Goal: Information Seeking & Learning: Learn about a topic

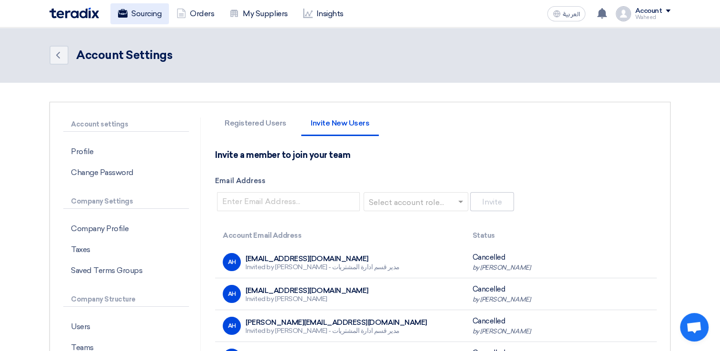
click at [142, 16] on link "Sourcing" at bounding box center [139, 13] width 59 height 21
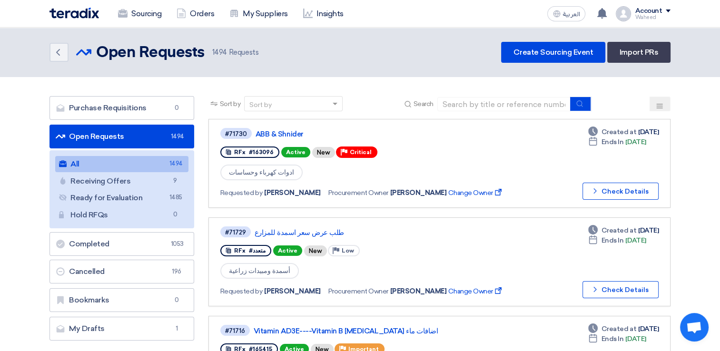
click at [317, 18] on link "Insights" at bounding box center [324, 13] width 56 height 21
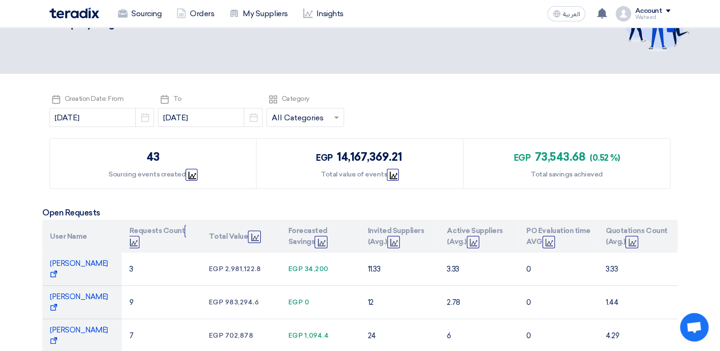
scroll to position [48, 0]
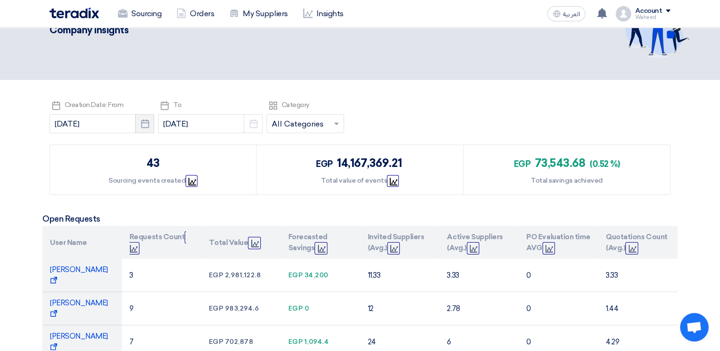
click at [140, 129] on icon "Pick a date" at bounding box center [145, 124] width 10 height 10
select select "9"
select select "2025"
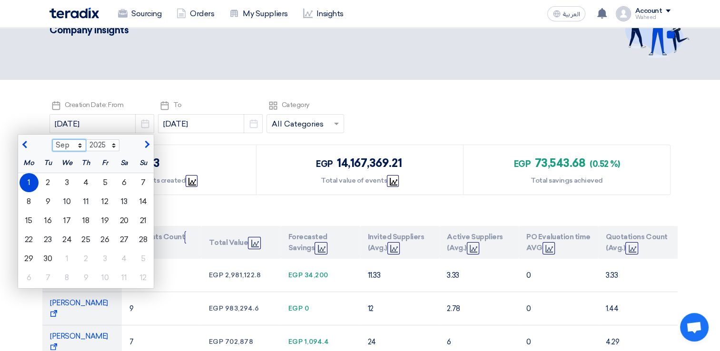
click at [68, 147] on select "Jan Feb Mar Apr May Jun [DATE] Aug Sep Oct Nov Dec" at bounding box center [69, 145] width 34 height 12
select select "1"
click at [52, 139] on select "Jan Feb Mar Apr May Jun [DATE] Aug Sep Oct Nov Dec" at bounding box center [69, 145] width 34 height 12
click at [58, 182] on div "1" at bounding box center [67, 182] width 19 height 19
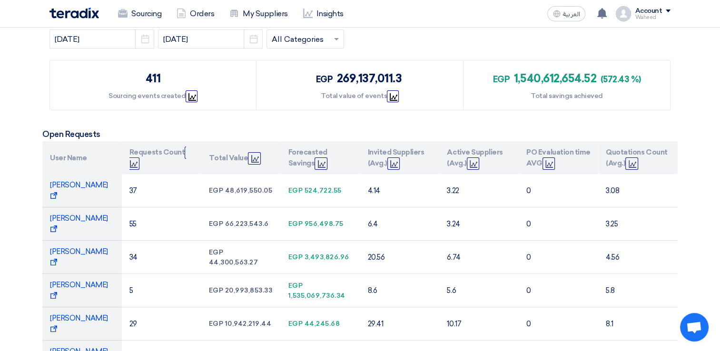
scroll to position [133, 0]
click at [253, 22] on link "My Suppliers" at bounding box center [258, 13] width 73 height 21
